Goal: Book appointment/travel/reservation

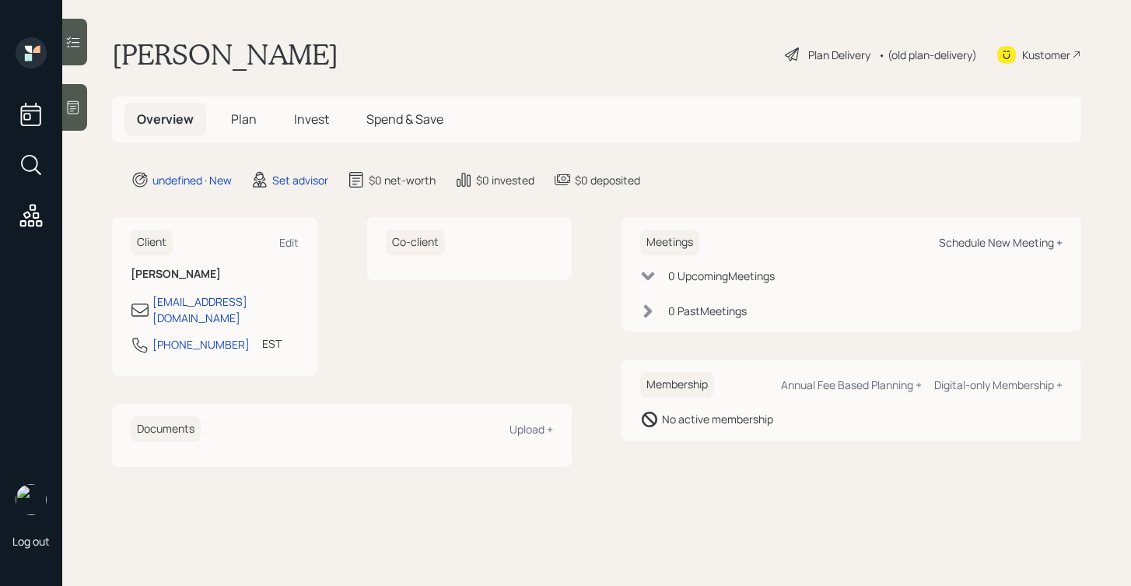
click at [957, 242] on div "Schedule New Meeting +" at bounding box center [1001, 242] width 124 height 15
select select "round-[PERSON_NAME]"
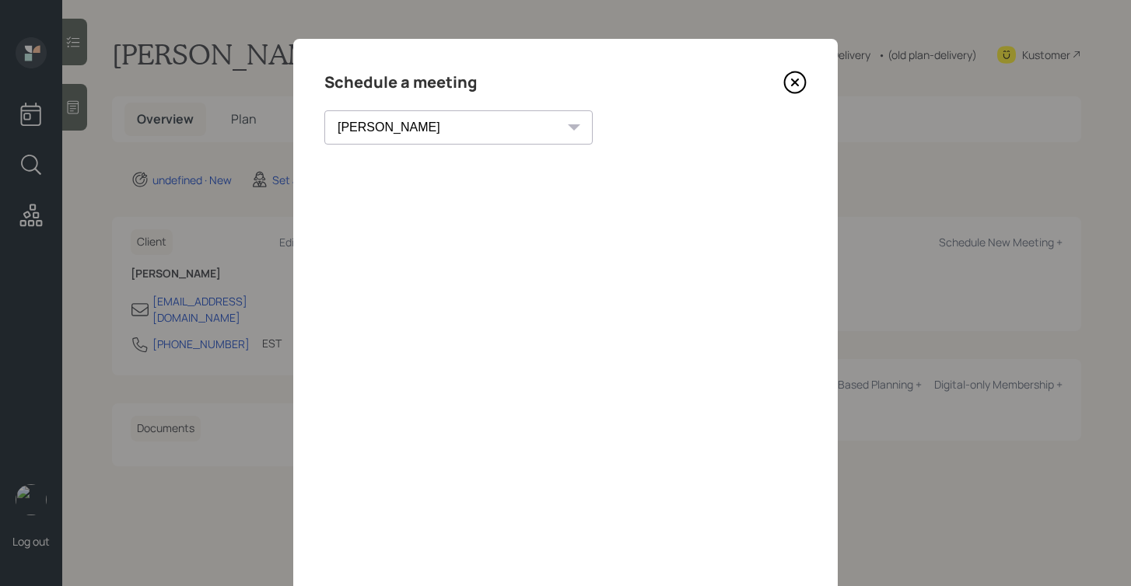
click at [801, 79] on icon at bounding box center [794, 82] width 23 height 23
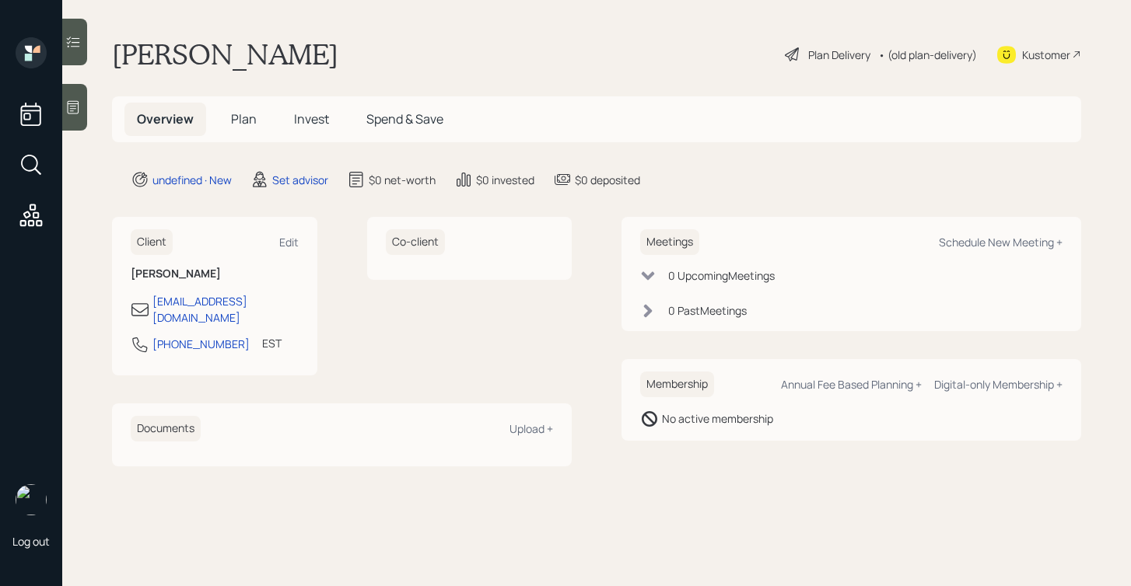
click at [72, 101] on icon at bounding box center [74, 107] width 12 height 13
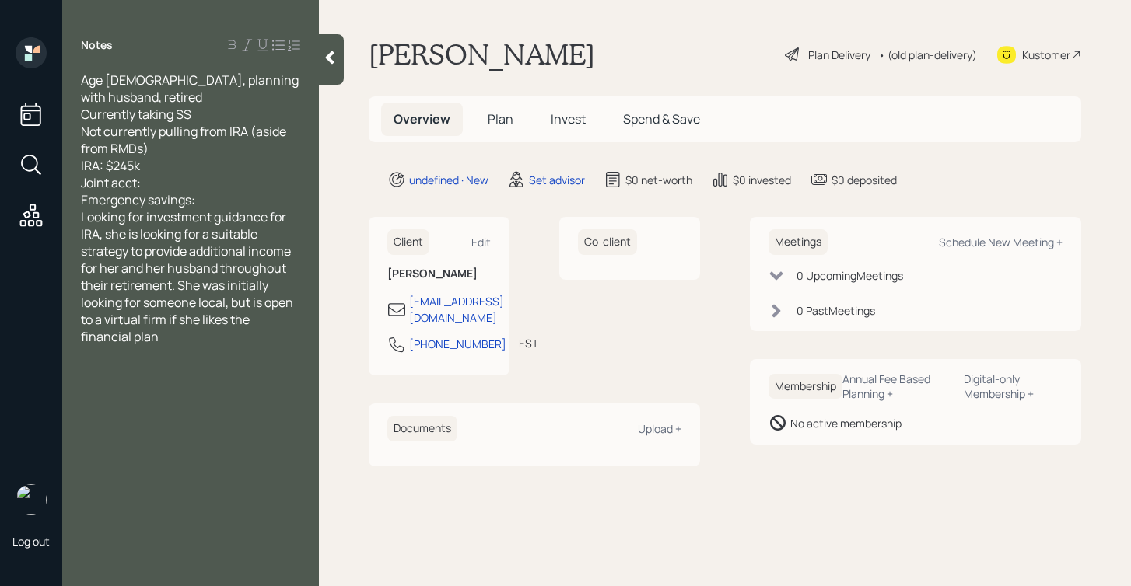
click at [250, 191] on div "Emergency savings:" at bounding box center [190, 199] width 219 height 17
click at [326, 57] on icon at bounding box center [330, 57] width 9 height 13
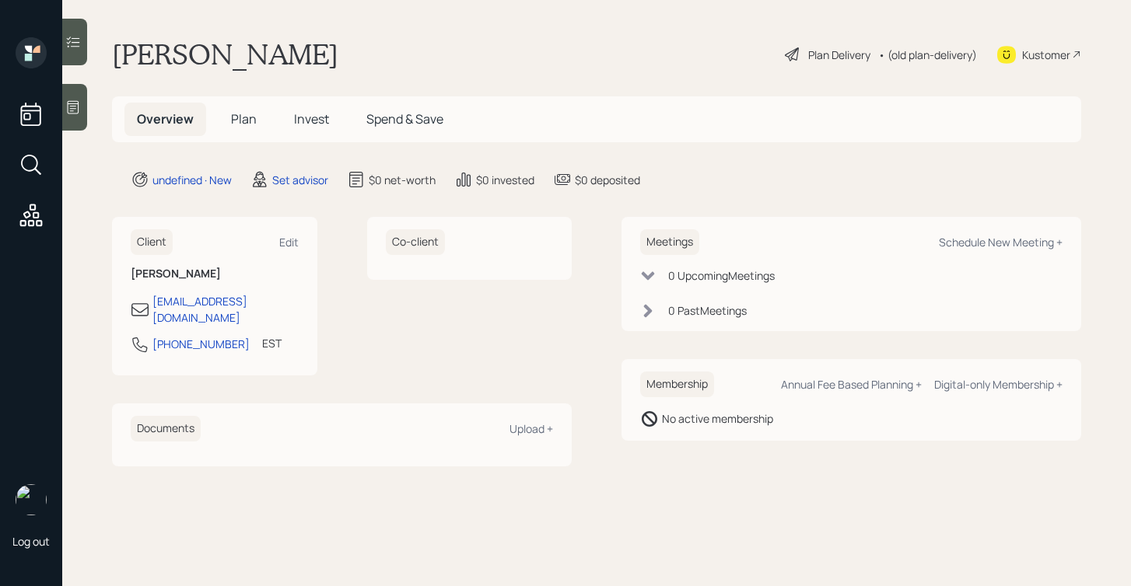
click at [78, 109] on icon at bounding box center [73, 108] width 16 height 16
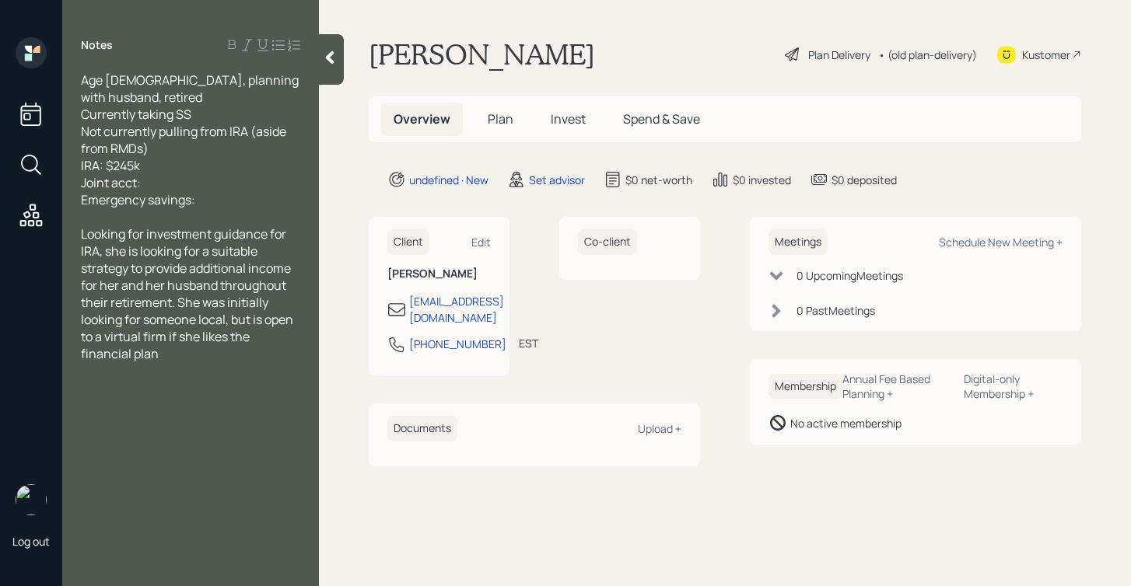
click at [320, 65] on div at bounding box center [331, 59] width 25 height 51
